Goal: Contribute content: Add original content to the website for others to see

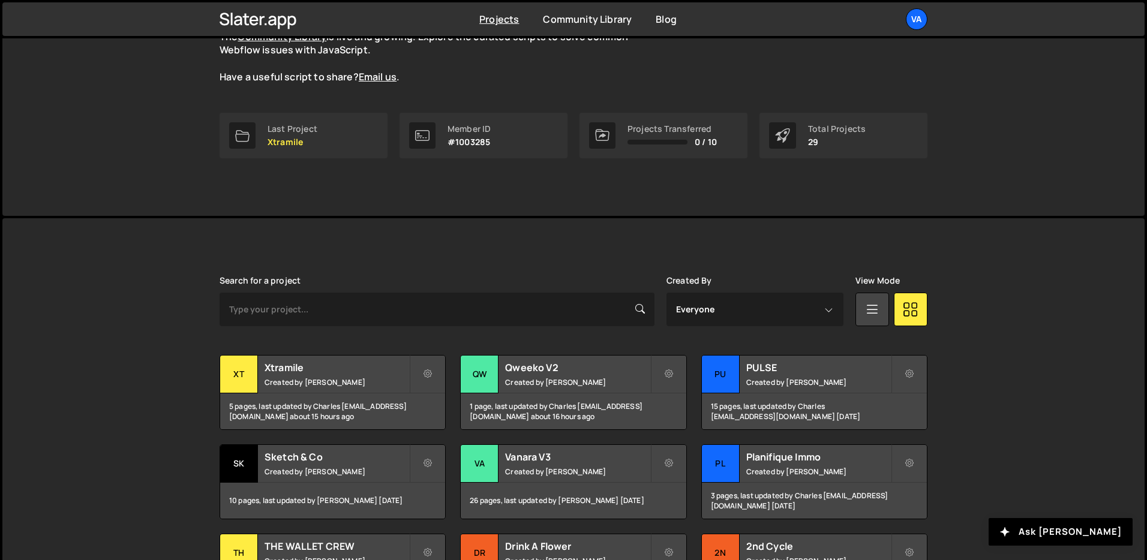
scroll to position [187, 0]
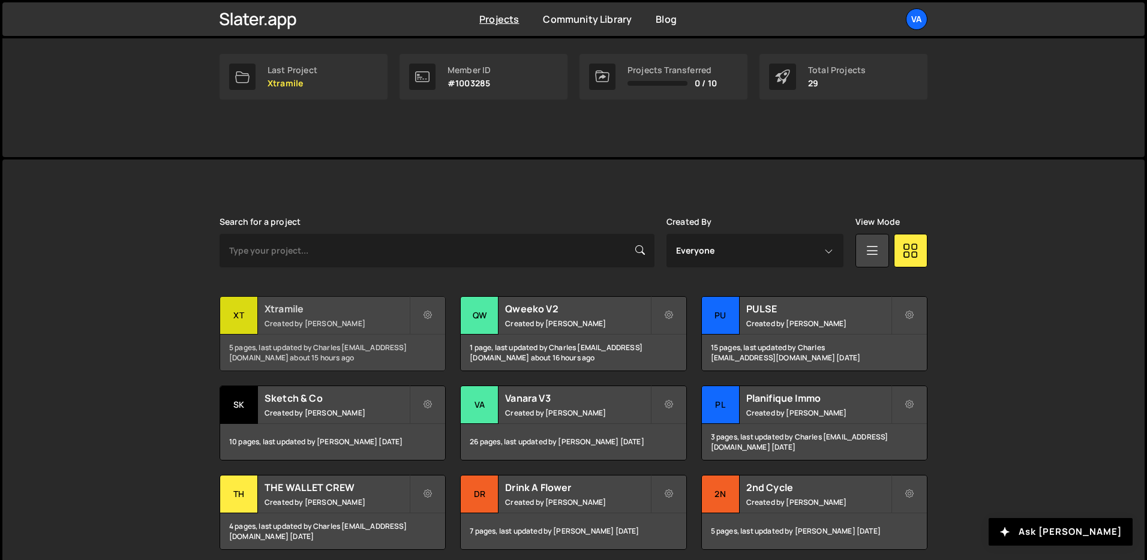
click at [365, 305] on h2 "Xtramile" at bounding box center [336, 308] width 145 height 13
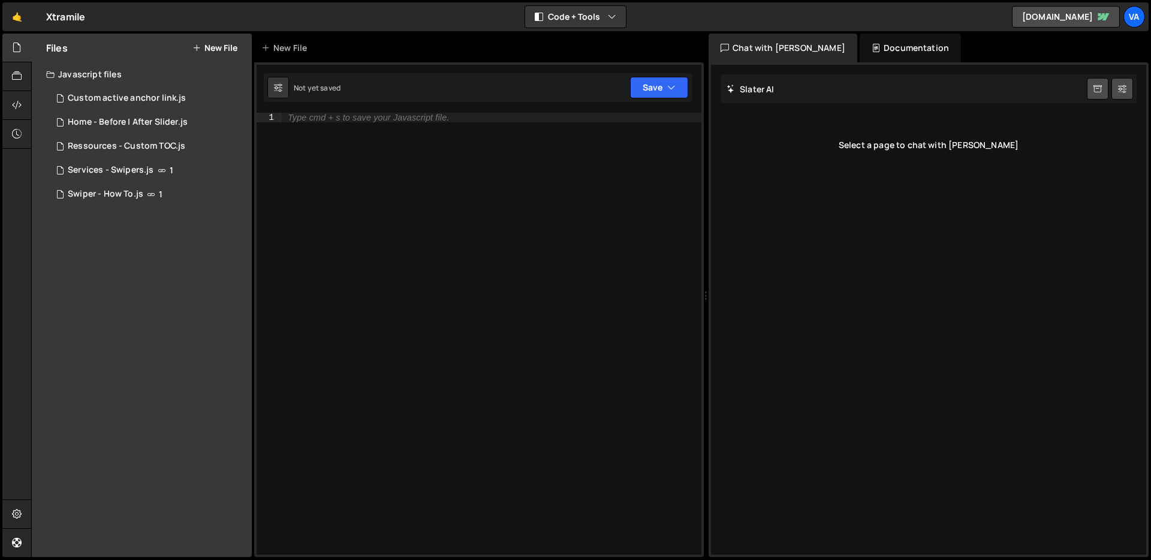
click at [392, 228] on div "Type cmd + s to save your Javascript file." at bounding box center [492, 343] width 420 height 461
click at [159, 105] on div "0 Custom active anchor link.js 0" at bounding box center [149, 98] width 206 height 24
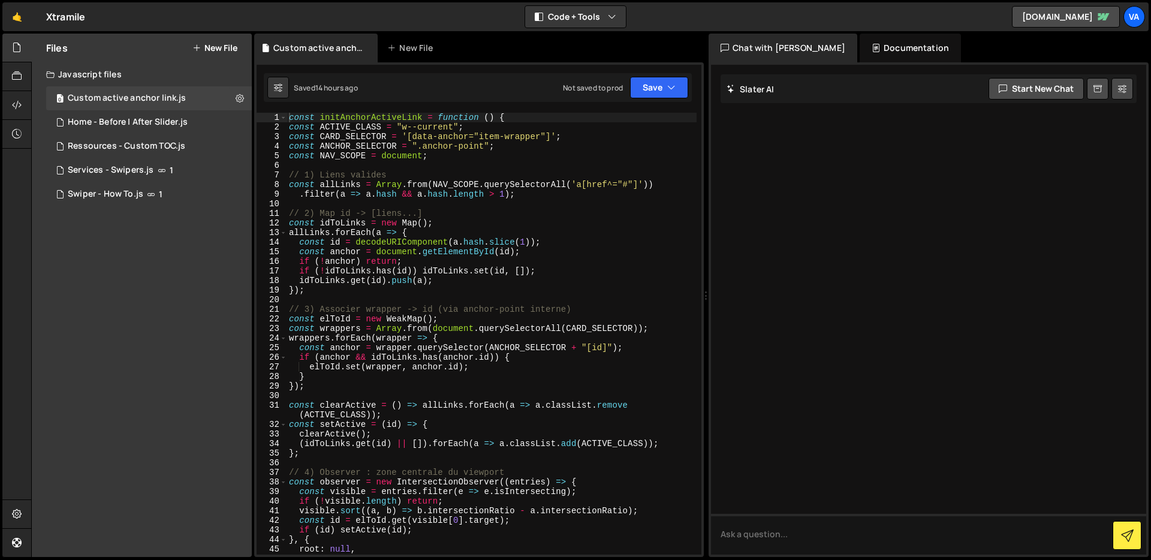
click at [157, 252] on div "Files New File Javascript files 0 Custom active anchor link.js 0 1 Home - Befor…" at bounding box center [142, 296] width 220 height 524
click at [216, 45] on button "New File" at bounding box center [215, 48] width 45 height 10
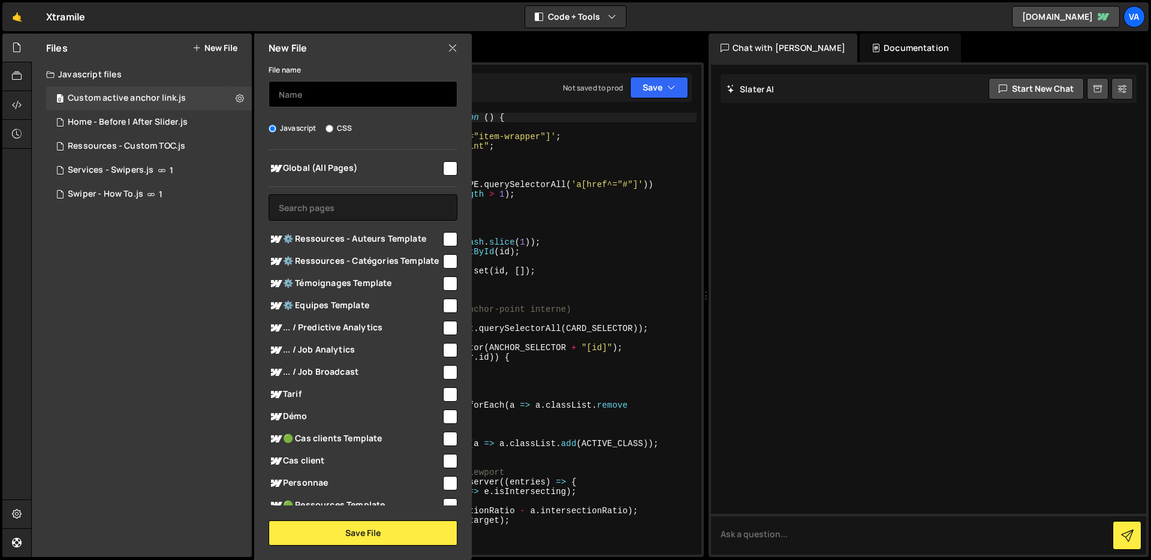
click at [308, 90] on input "text" at bounding box center [363, 94] width 189 height 26
type input "Dropdown - All pages"
click at [445, 170] on input "checkbox" at bounding box center [450, 168] width 14 height 14
checkbox input "true"
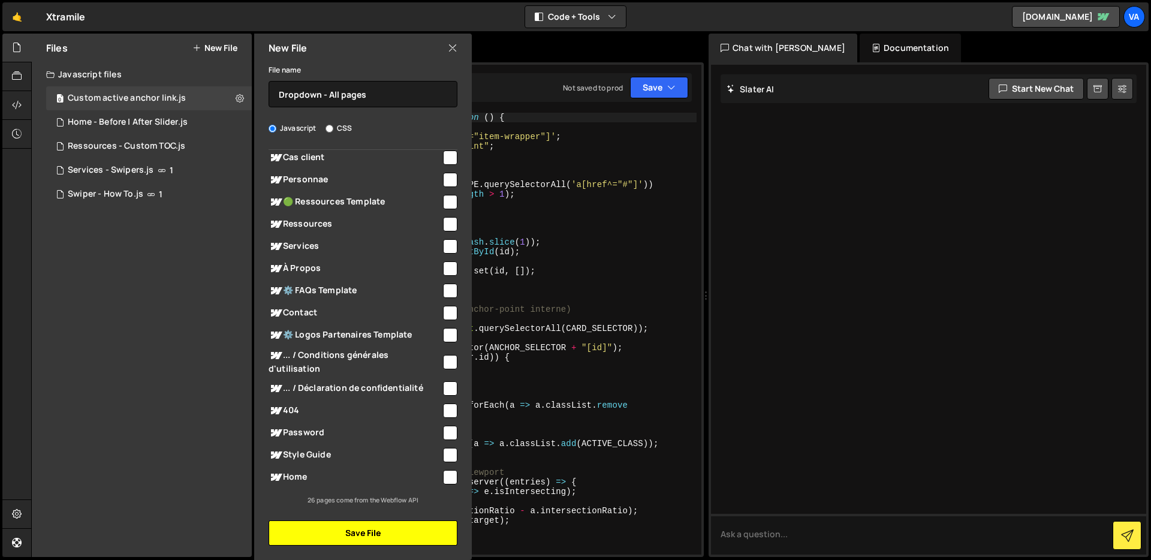
click at [348, 534] on button "Save File" at bounding box center [363, 533] width 189 height 25
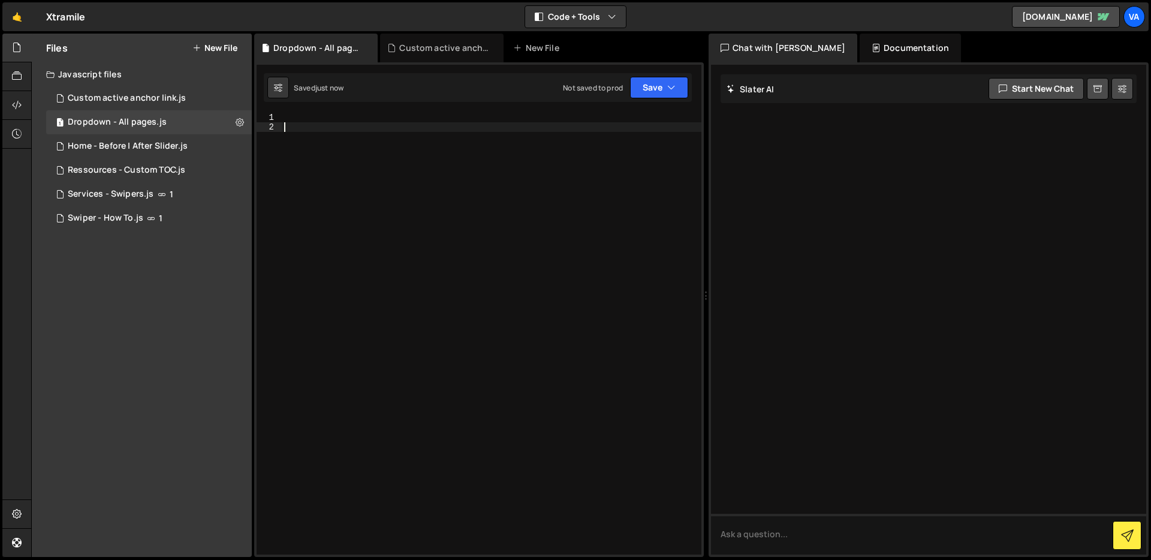
click at [316, 145] on div at bounding box center [492, 343] width 420 height 461
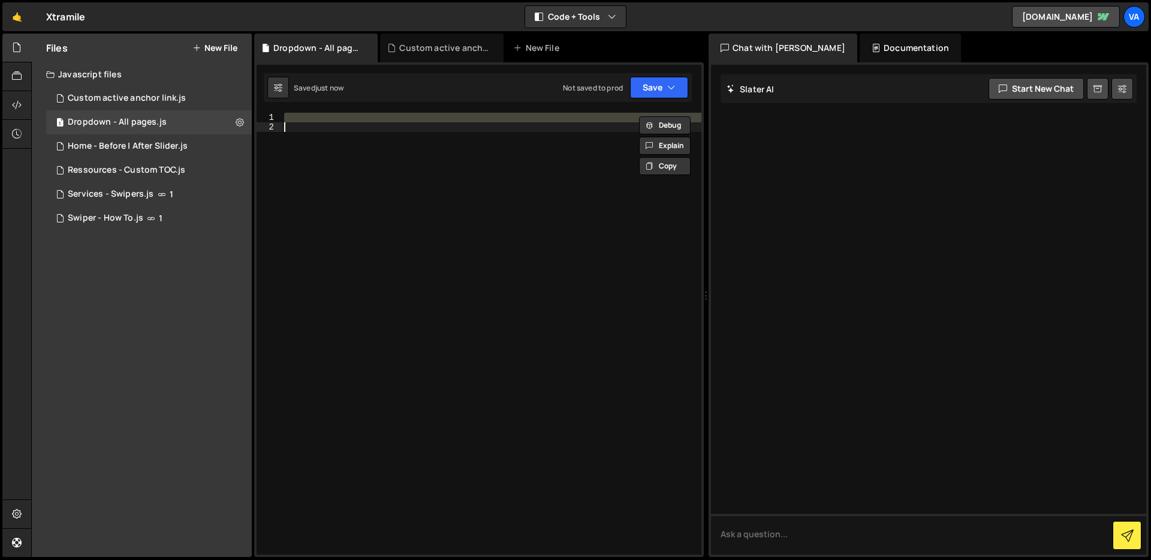
paste textarea
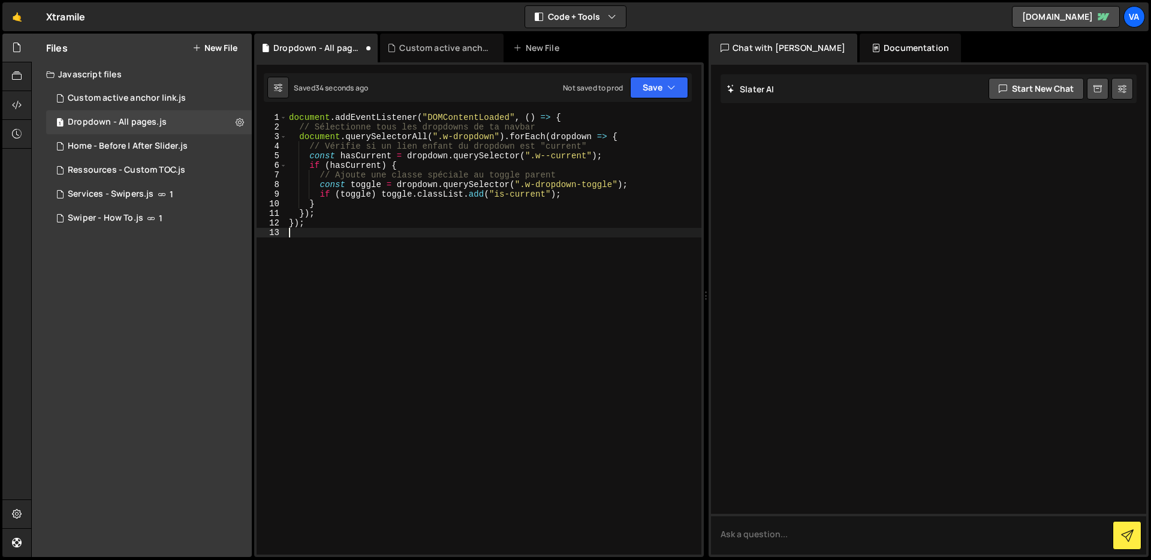
click at [408, 205] on div "document . addEventListener ( "DOMContentLoaded" , ( ) => { // Sélectionne tous…" at bounding box center [494, 343] width 415 height 461
type textarea "});"
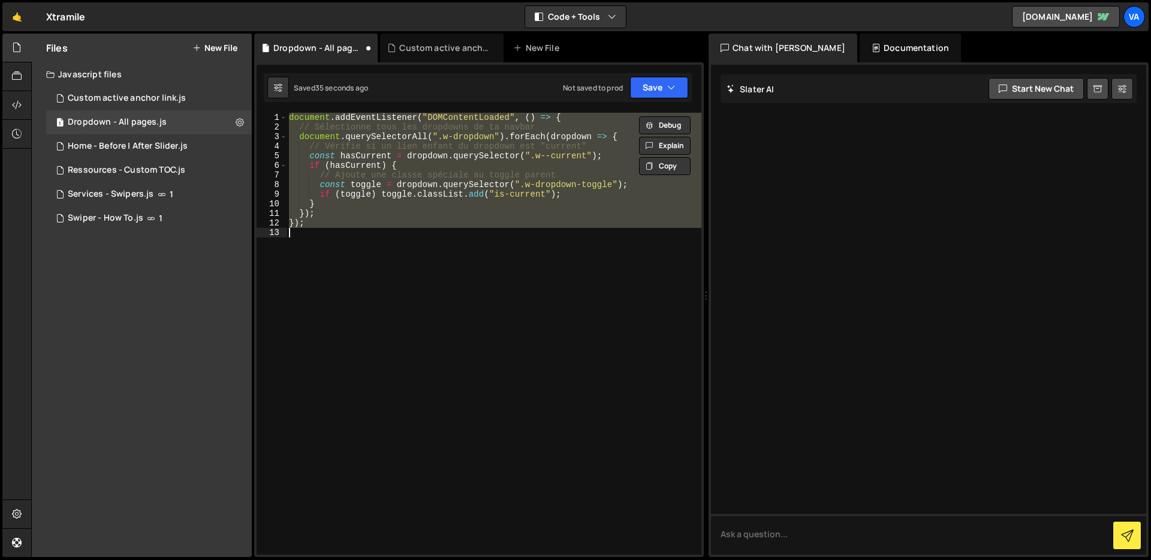
paste textarea
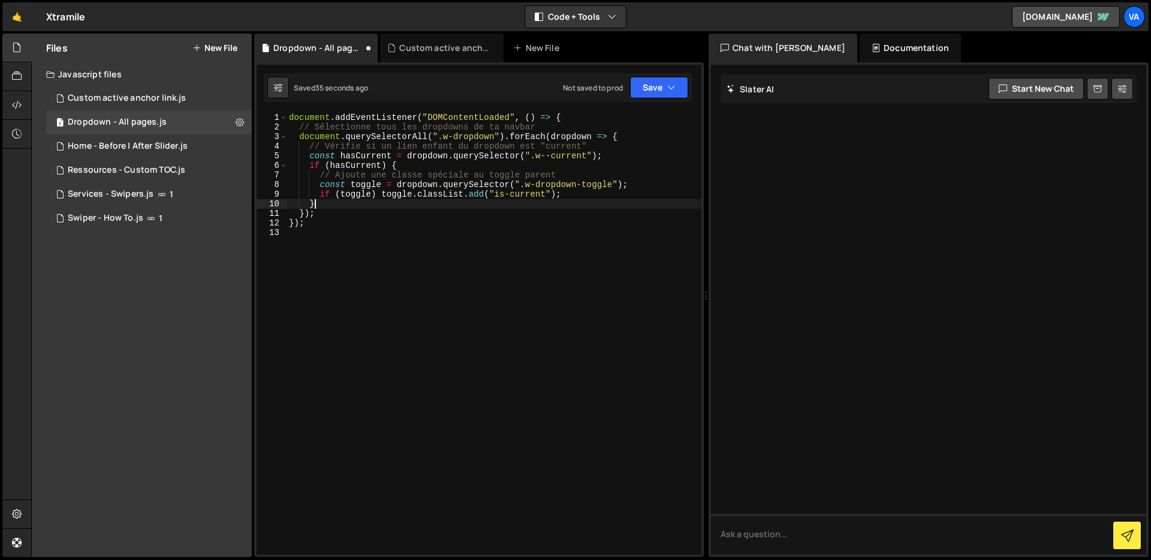
click at [404, 202] on div "document . addEventListener ( "DOMContentLoaded" , ( ) => { // Sélectionne tous…" at bounding box center [494, 343] width 415 height 461
click at [652, 98] on div "Saved 37 seconds ago Not saved to prod Upgrade to Edit Save Save to Staging S S…" at bounding box center [478, 87] width 428 height 29
click at [652, 72] on div "1 Type cmd + s to save your Javascript file. הההההההההההההההההההההההההההההההההה…" at bounding box center [479, 309] width 450 height 495
click at [643, 91] on button "Save" at bounding box center [659, 88] width 58 height 22
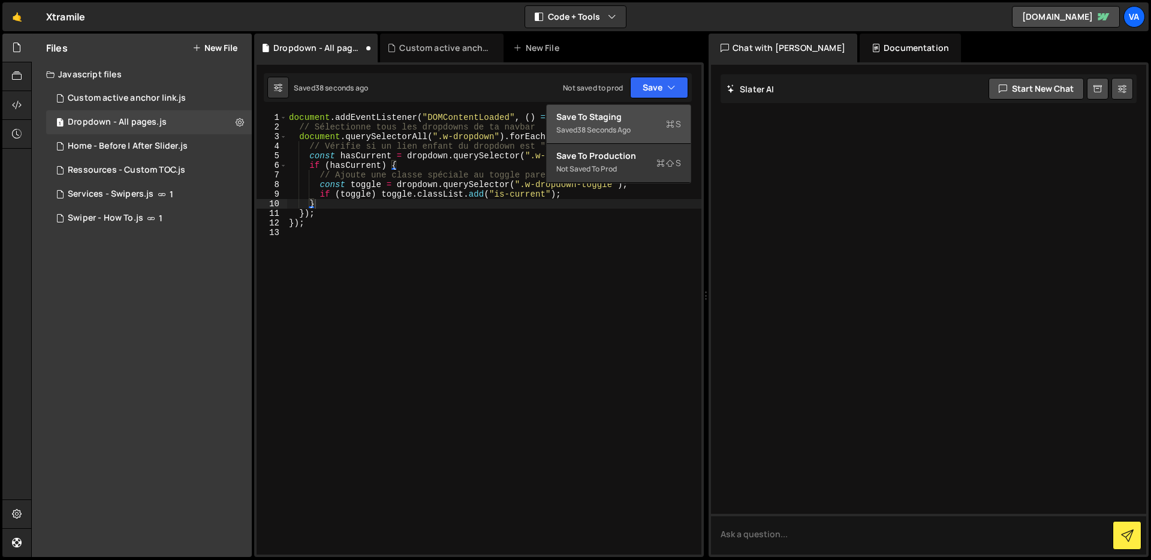
click at [633, 113] on div "Save to Staging S" at bounding box center [619, 117] width 125 height 12
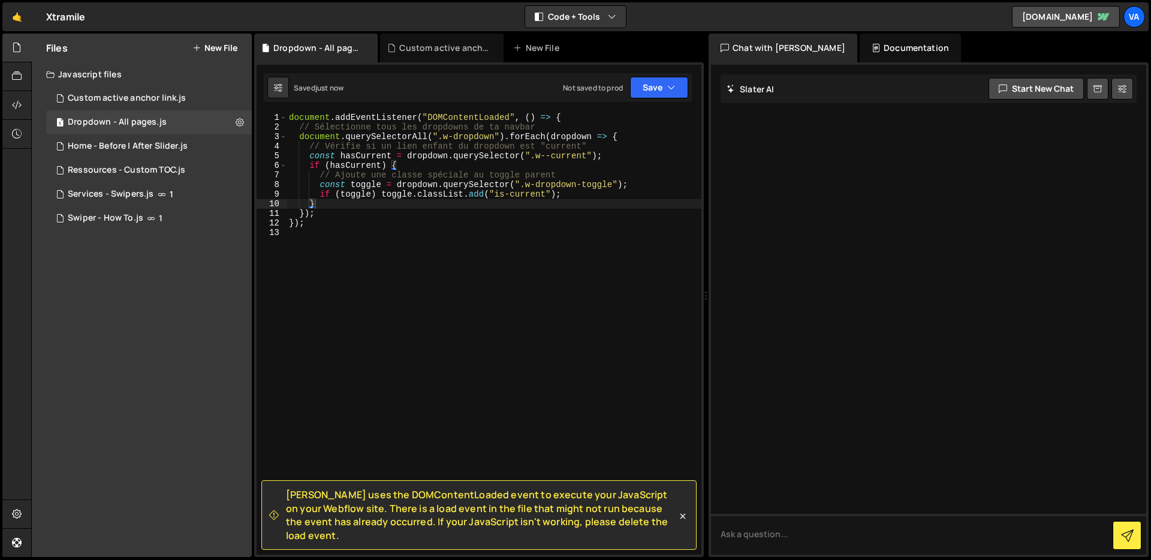
type textarea "document.addEventListener("DOMContentLoaded", () => {"
click at [571, 114] on div "document . addEventListener ( "DOMContentLoaded" , ( ) => { // Sélectionne tous…" at bounding box center [494, 343] width 415 height 461
click at [368, 224] on div "// Sélectionne tous les dropdowns de ta navbar document . querySelectorAll ( ".…" at bounding box center [494, 343] width 415 height 461
type textarea "});"
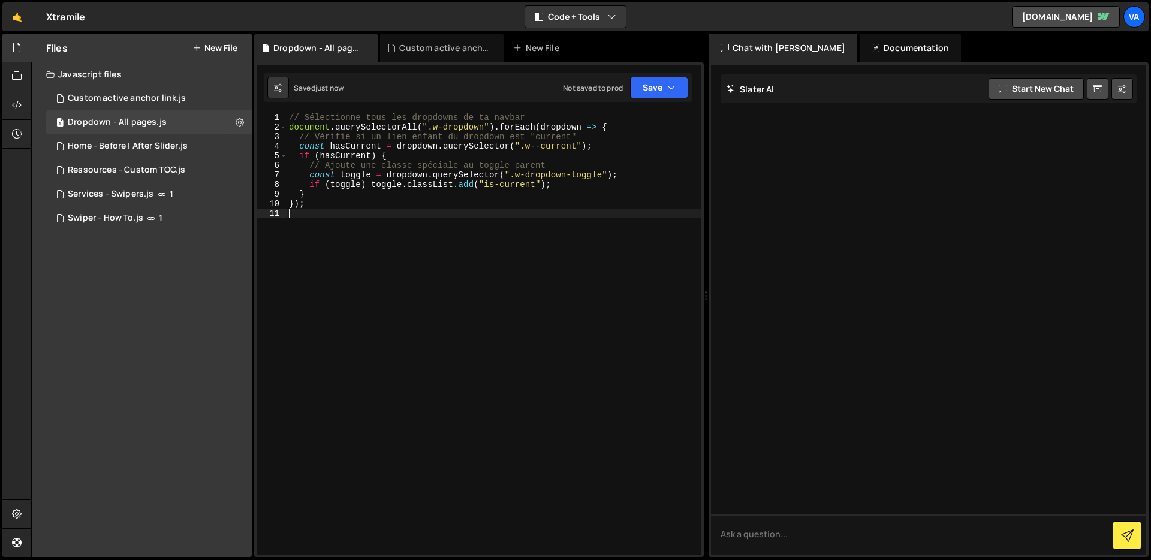
click at [366, 224] on div "// Sélectionne tous les dropdowns de ta navbar document . querySelectorAll ( ".…" at bounding box center [494, 343] width 415 height 461
click at [637, 86] on button "Save" at bounding box center [659, 88] width 58 height 22
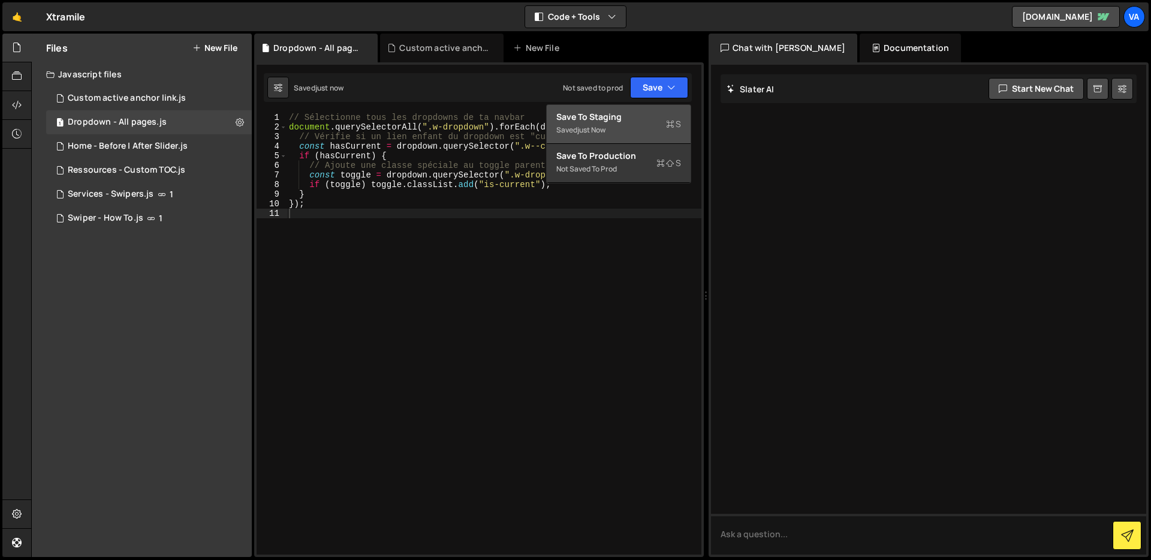
click at [627, 108] on button "Save to Staging S Saved just now" at bounding box center [619, 124] width 144 height 39
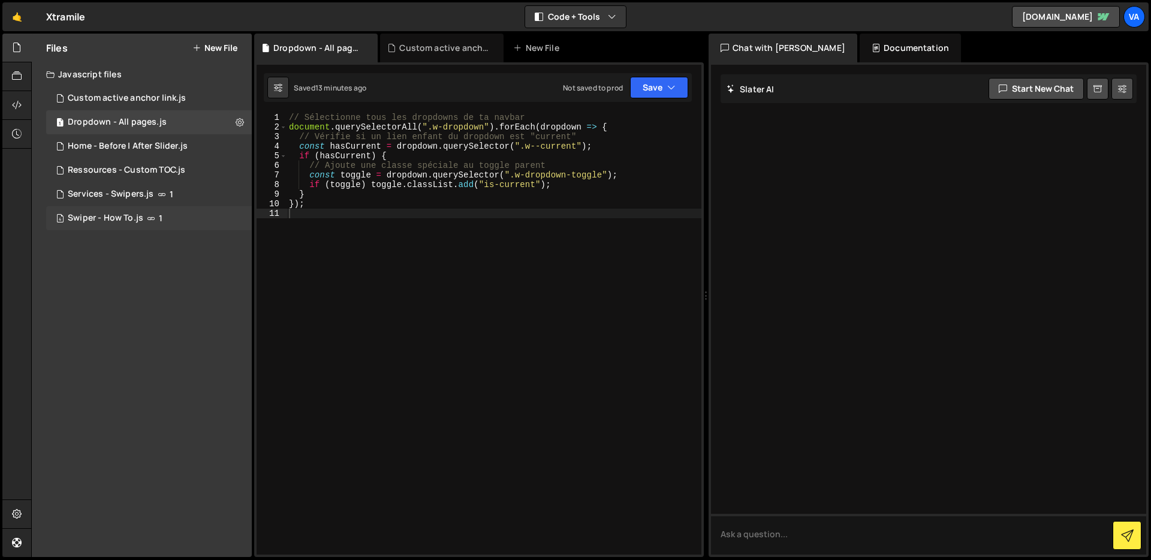
click at [106, 223] on div "Swiper - How To.js" at bounding box center [106, 218] width 76 height 11
